Goal: Task Accomplishment & Management: Use online tool/utility

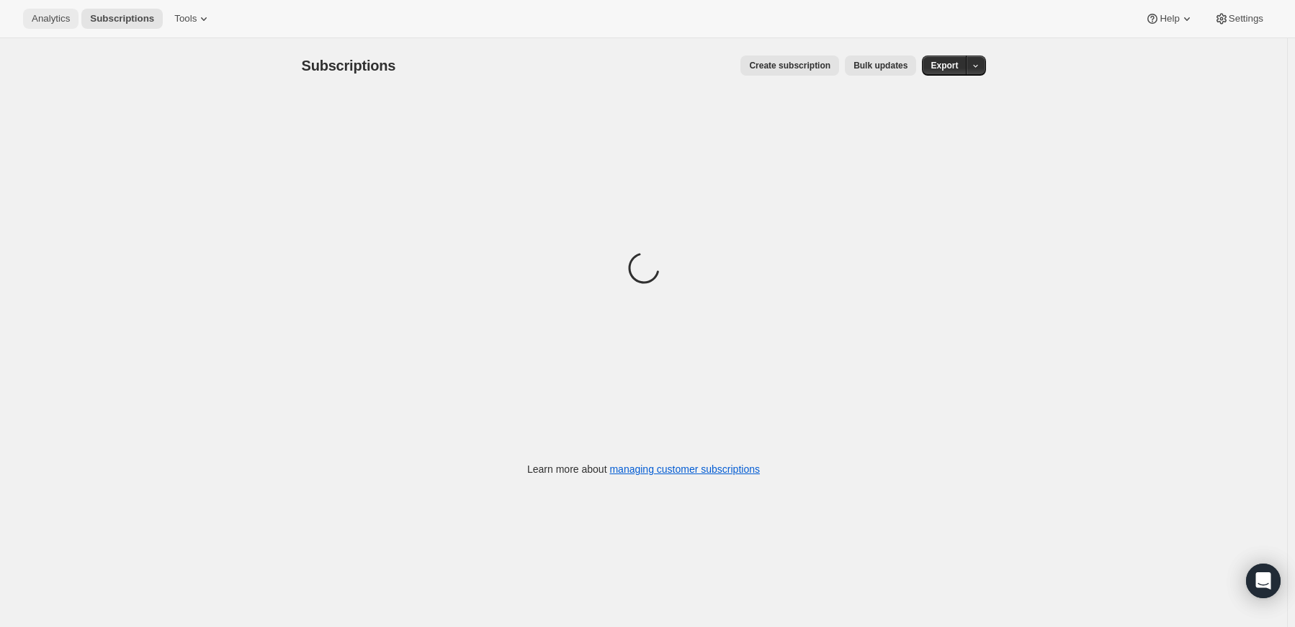
click at [42, 14] on span "Analytics" at bounding box center [51, 19] width 38 height 12
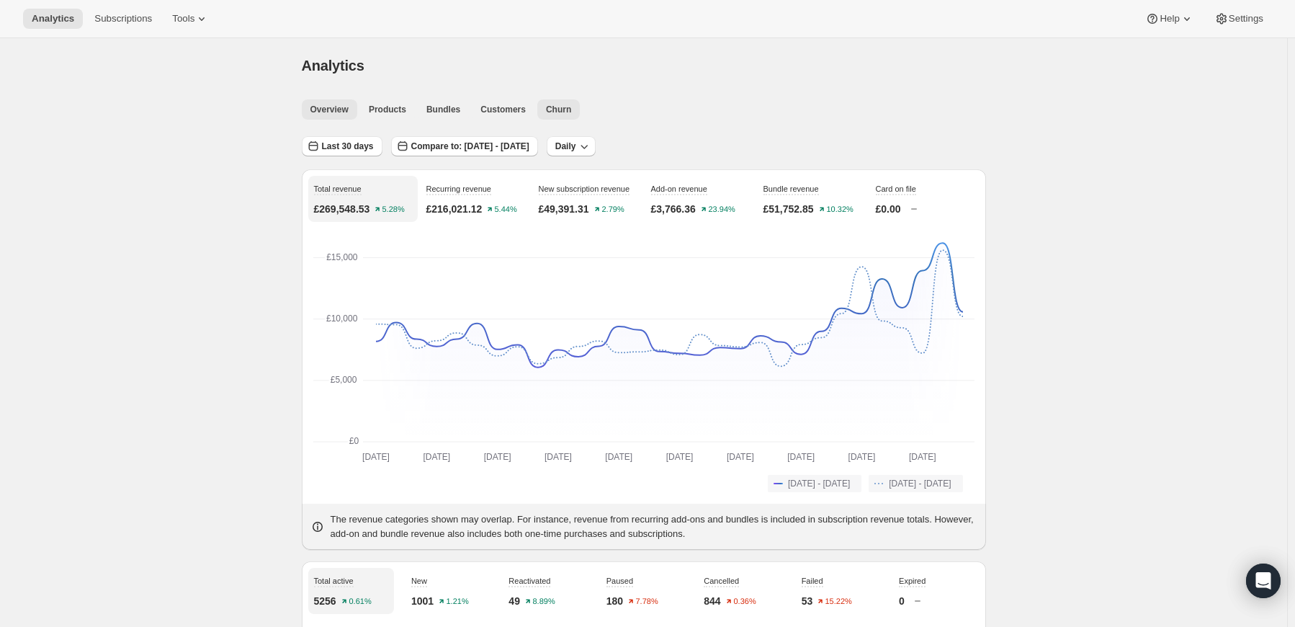
click at [550, 107] on span "Churn" at bounding box center [558, 110] width 25 height 12
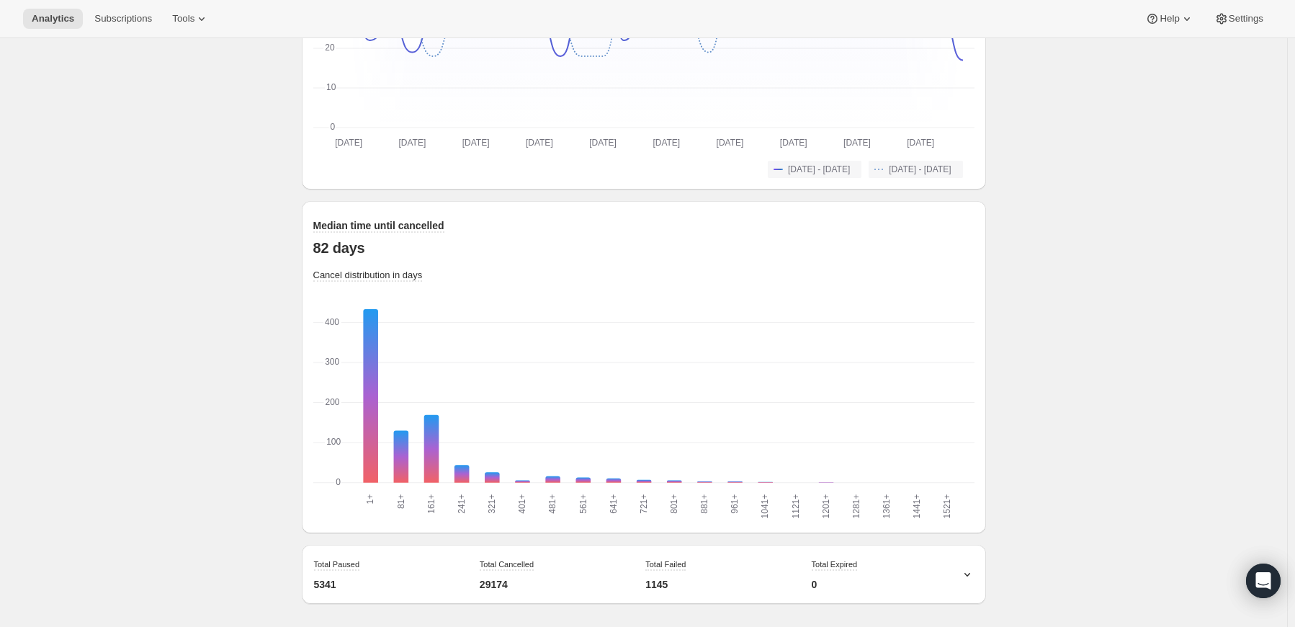
scroll to position [1242, 0]
